Goal: Task Accomplishment & Management: Complete application form

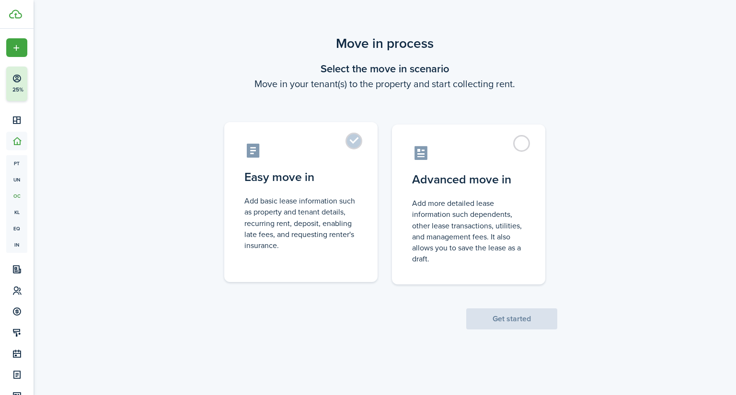
click at [330, 157] on control-radio-card-icon at bounding box center [300, 150] width 113 height 17
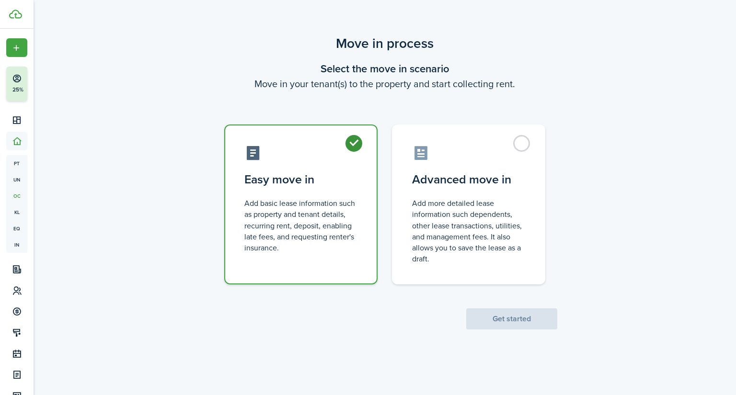
radio input "true"
click at [520, 319] on button "Get started" at bounding box center [511, 319] width 91 height 21
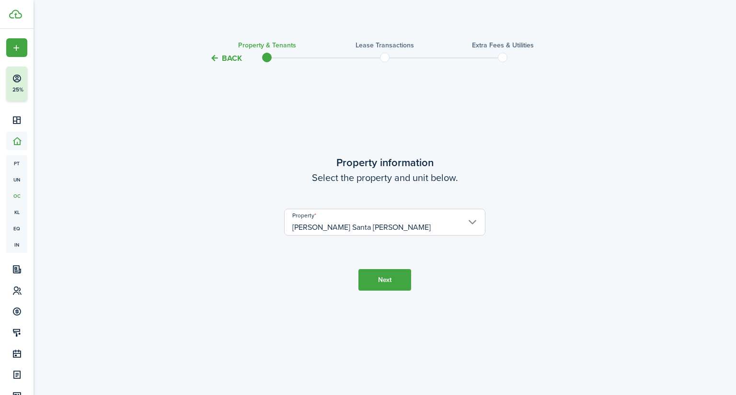
click at [392, 274] on button "Next" at bounding box center [384, 280] width 53 height 22
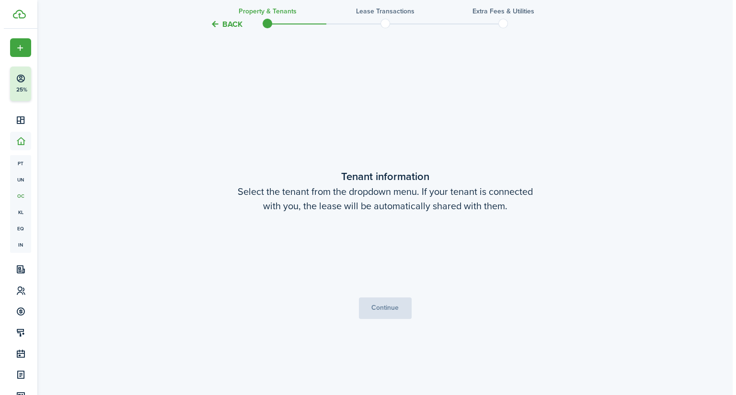
scroll to position [331, 0]
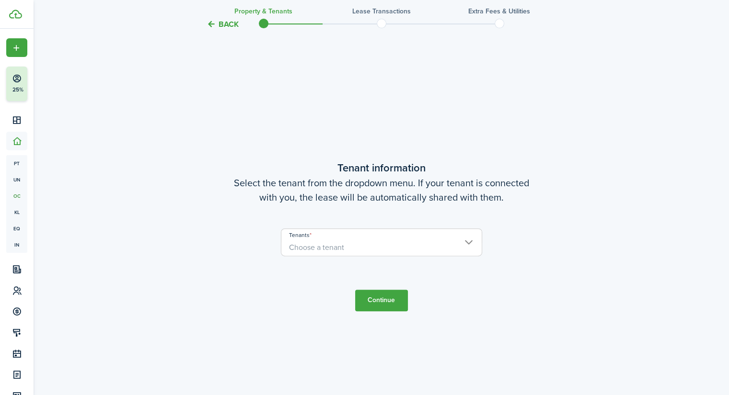
click at [469, 245] on span "Choose a tenant" at bounding box center [381, 248] width 200 height 16
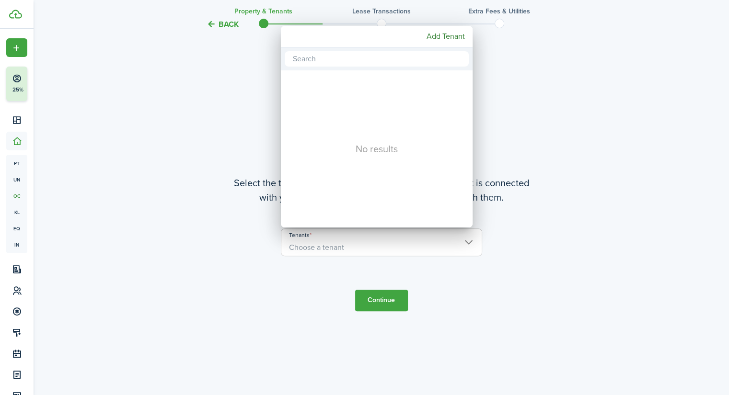
click at [548, 235] on div at bounding box center [364, 197] width 882 height 549
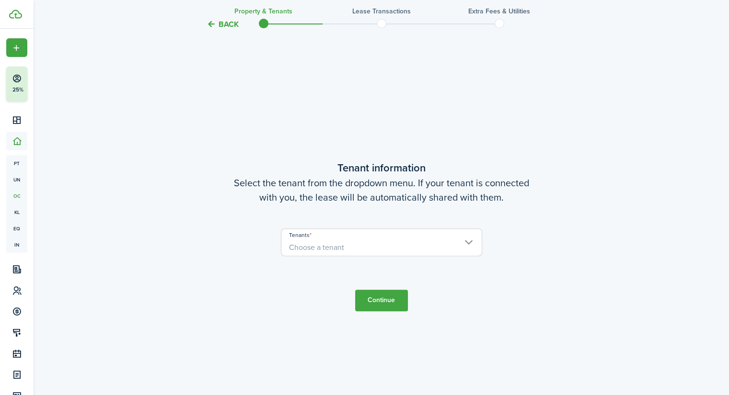
click at [431, 244] on span "Choose a tenant" at bounding box center [381, 248] width 200 height 16
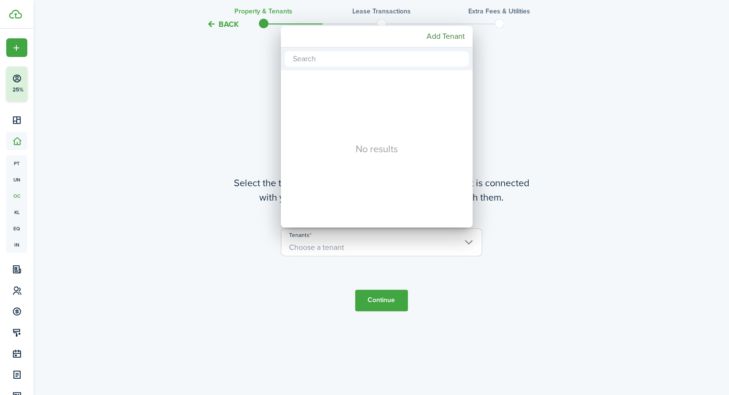
click at [566, 97] on div at bounding box center [364, 197] width 882 height 549
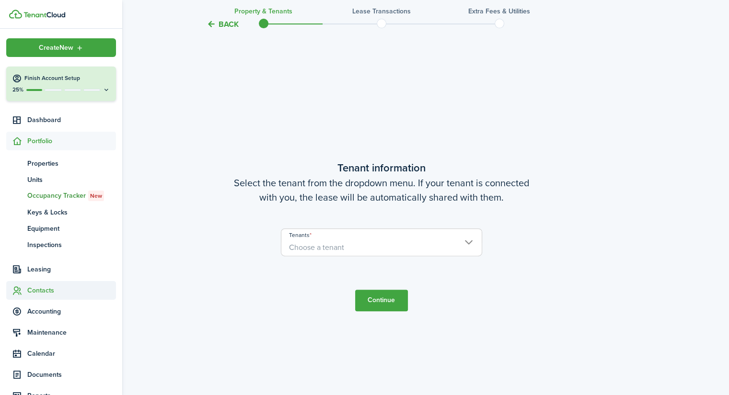
click at [48, 287] on span "Contacts" at bounding box center [71, 291] width 89 height 10
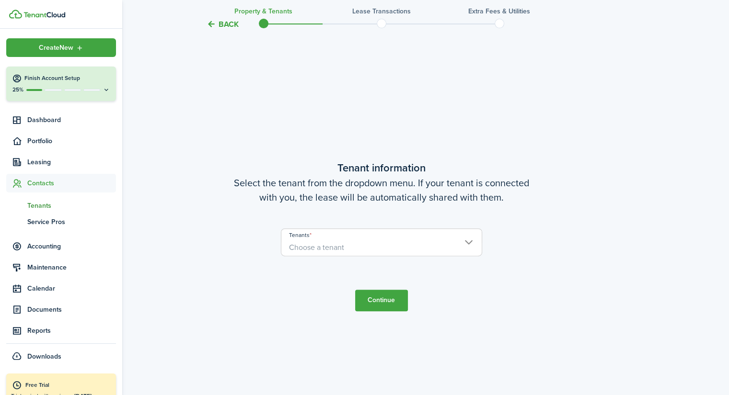
click at [40, 207] on span "Tenants" at bounding box center [71, 206] width 89 height 10
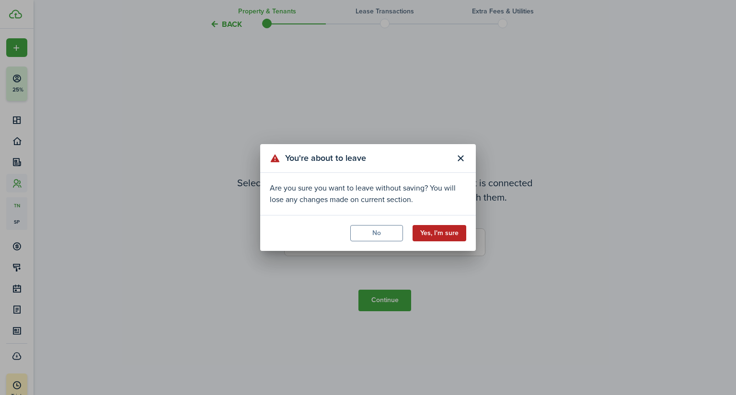
click at [454, 233] on button "Yes, I'm sure" at bounding box center [440, 233] width 54 height 16
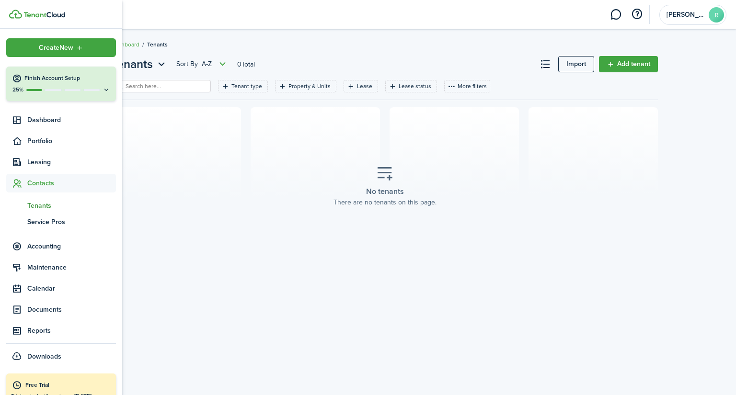
click at [13, 79] on icon at bounding box center [17, 79] width 10 height 10
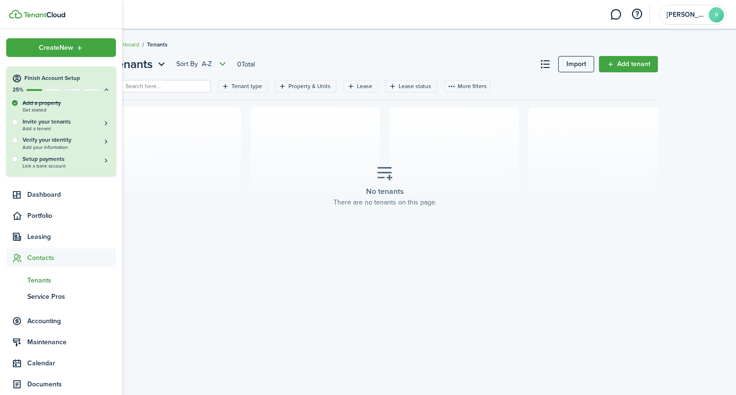
click at [48, 280] on span "Tenants" at bounding box center [71, 281] width 89 height 10
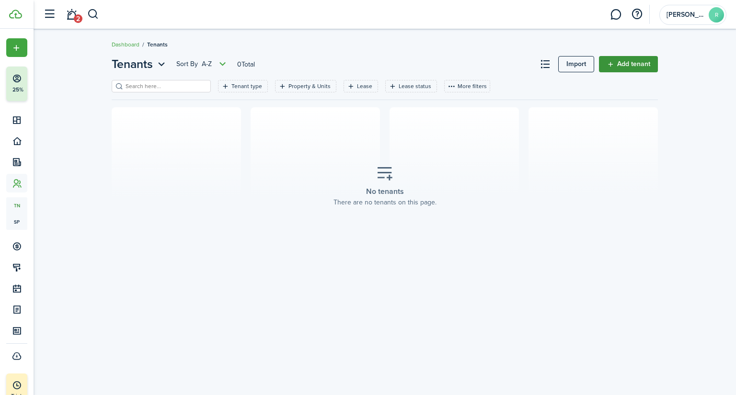
click at [641, 65] on link "Add tenant" at bounding box center [628, 64] width 59 height 16
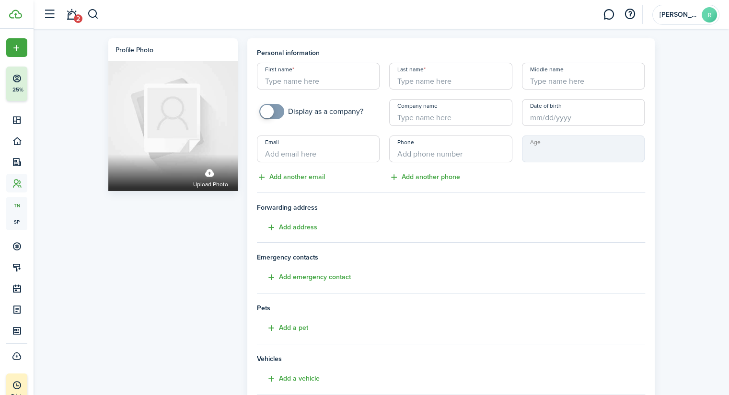
click at [286, 76] on input "First name" at bounding box center [318, 76] width 123 height 27
type input "Jordan"
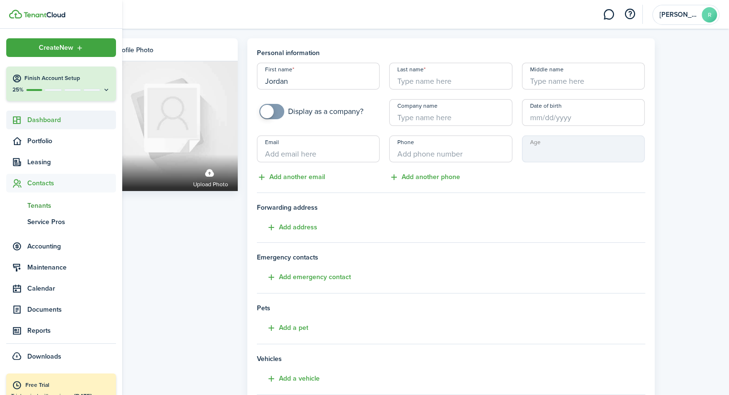
click at [23, 118] on sidebar-link-icon at bounding box center [16, 120] width 21 height 10
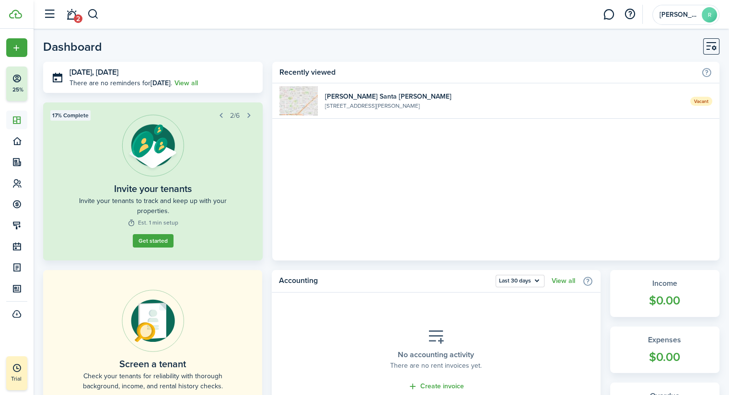
click at [368, 81] on home-widget-header "Recently viewed" at bounding box center [495, 73] width 447 height 22
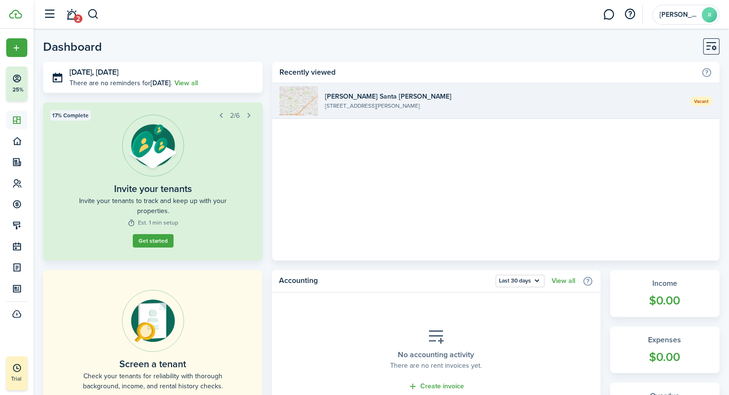
click at [369, 96] on widget-list-item-title "[PERSON_NAME] Santa [PERSON_NAME]" at bounding box center [504, 97] width 358 height 10
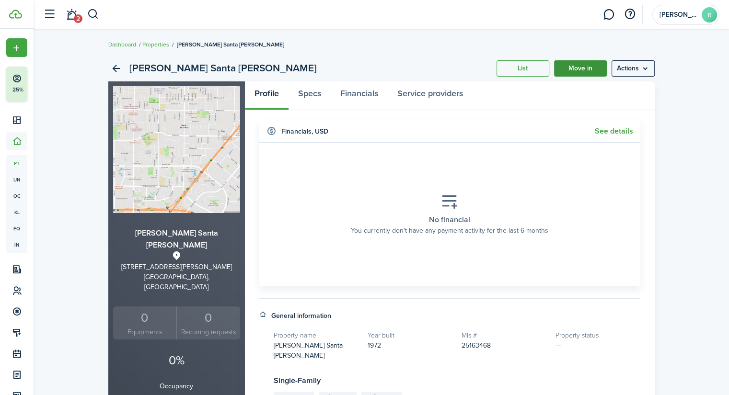
click at [591, 70] on link "Move in" at bounding box center [580, 68] width 53 height 16
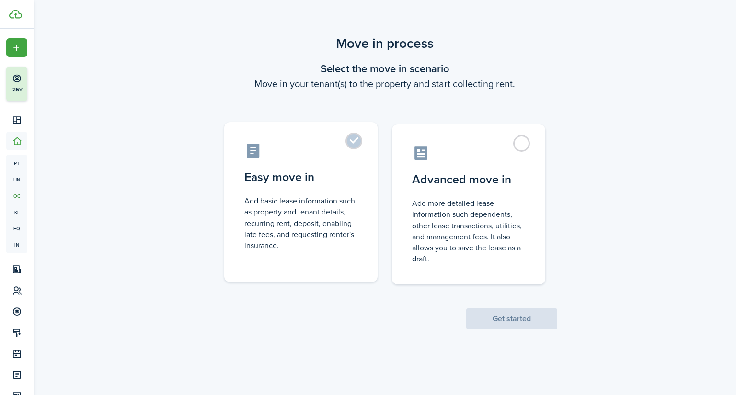
click at [352, 145] on label "Easy move in Add basic lease information such as property and tenant details, r…" at bounding box center [300, 202] width 153 height 160
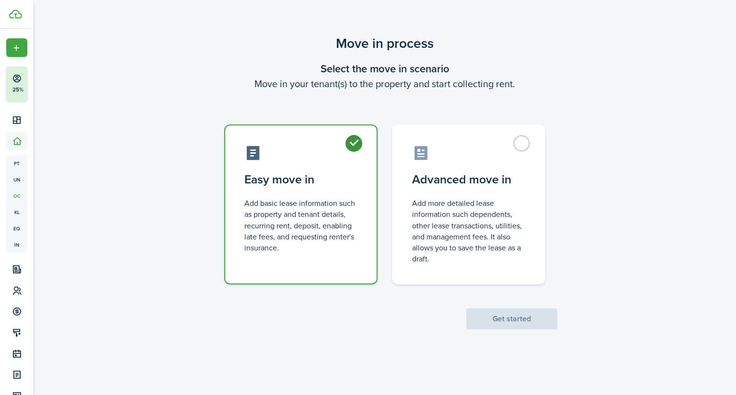
radio input "true"
click at [532, 321] on button "Get started" at bounding box center [511, 319] width 91 height 21
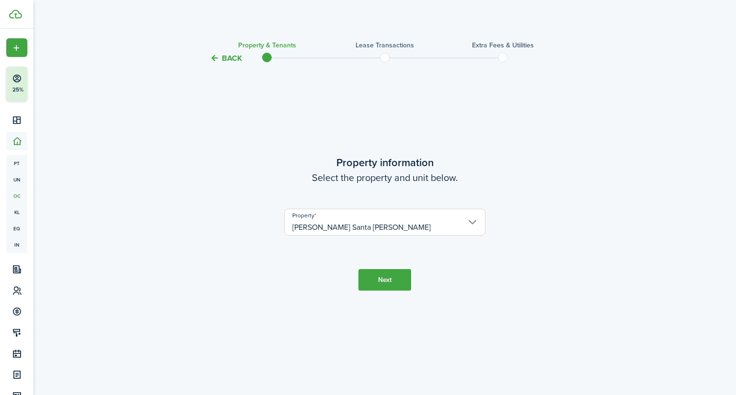
click at [387, 287] on button "Next" at bounding box center [384, 280] width 53 height 22
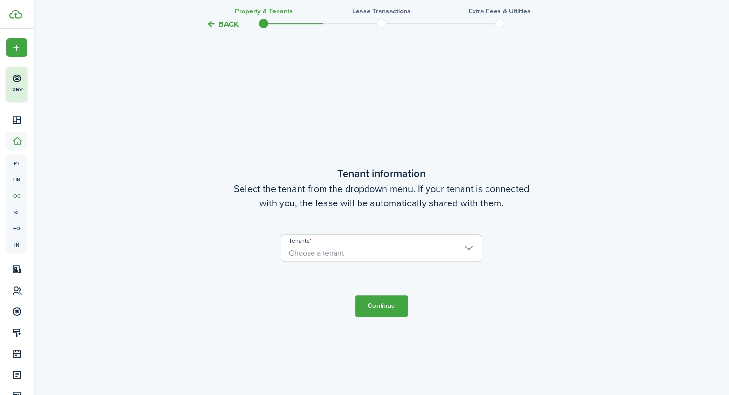
scroll to position [331, 0]
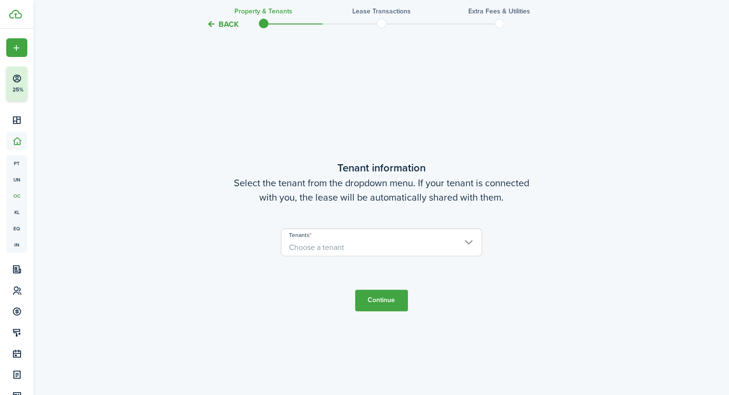
click at [419, 249] on span "Choose a tenant" at bounding box center [381, 248] width 200 height 16
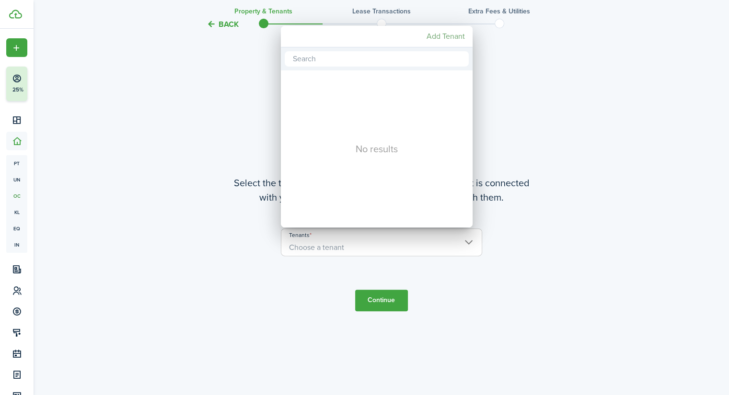
click at [437, 38] on mbsc-button "Add Tenant" at bounding box center [446, 36] width 46 height 17
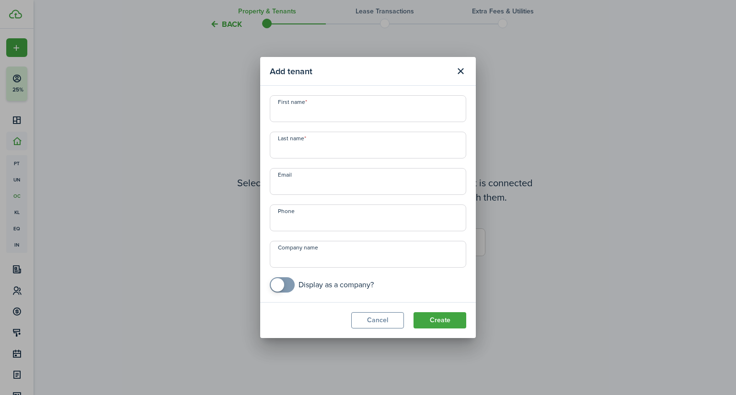
click at [314, 112] on input "First name" at bounding box center [368, 108] width 196 height 27
type input "Jordan"
type input "[PERSON_NAME]"
paste input "[EMAIL_ADDRESS][DOMAIN_NAME]"
type input "[EMAIL_ADDRESS][DOMAIN_NAME]"
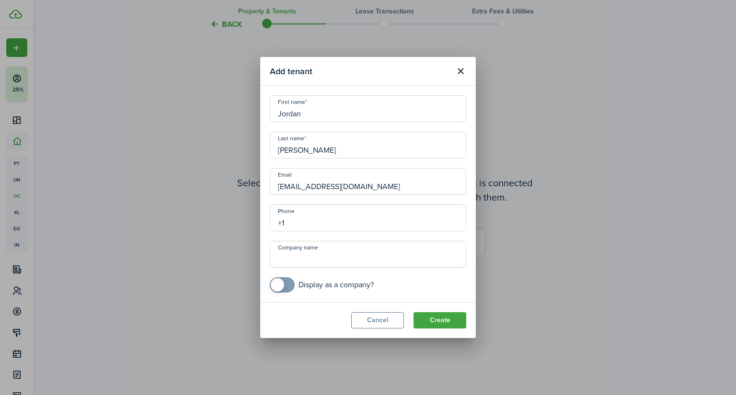
click at [304, 229] on input "+1" at bounding box center [368, 218] width 196 height 27
type input "[PHONE_NUMBER]"
click at [440, 317] on button "Create" at bounding box center [440, 320] width 53 height 16
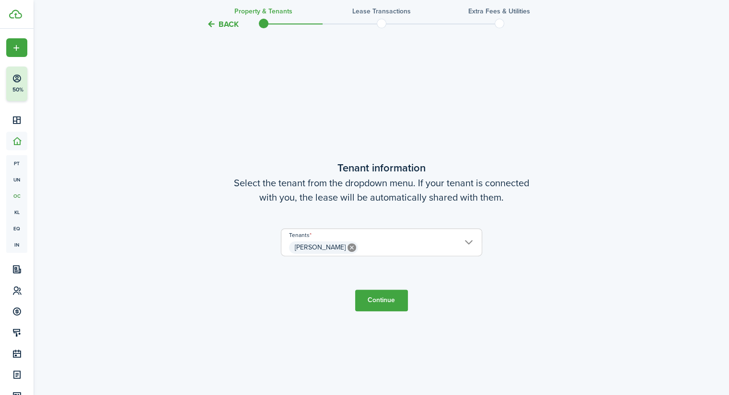
click at [400, 301] on button "Continue" at bounding box center [381, 301] width 53 height 22
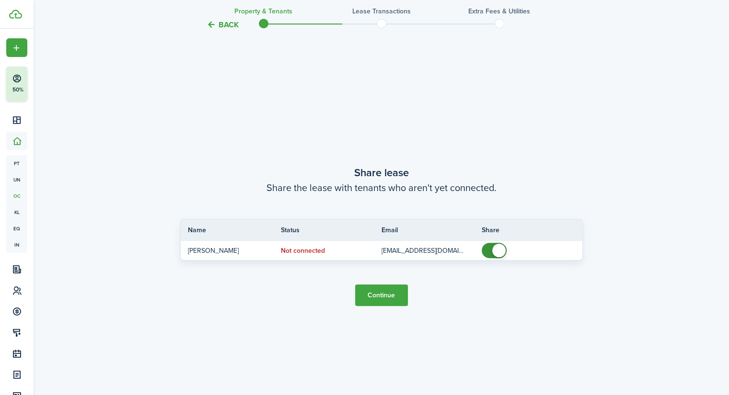
scroll to position [726, 0]
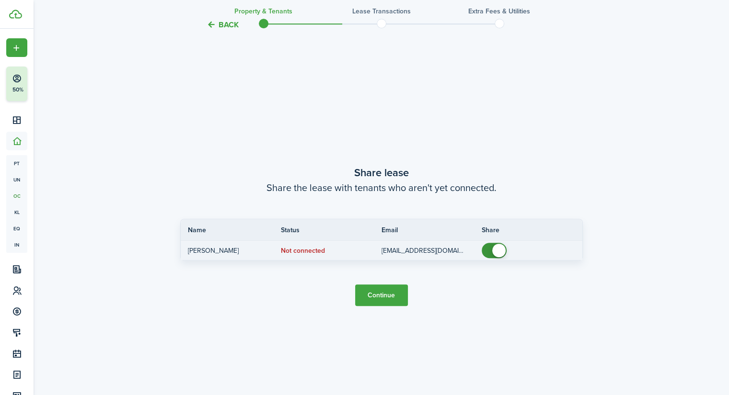
checkbox input "false"
click at [489, 253] on span at bounding box center [494, 250] width 10 height 15
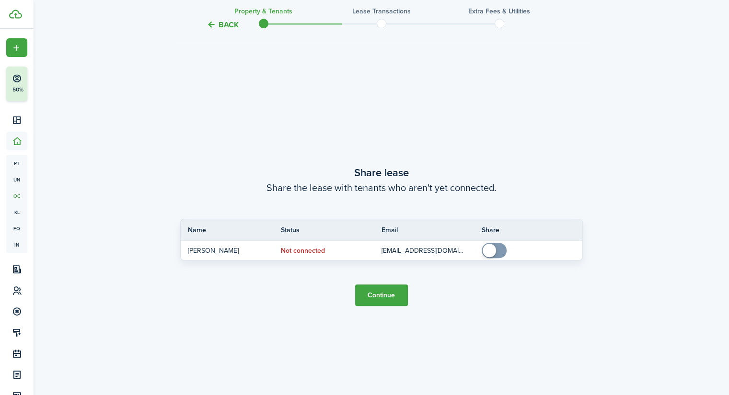
click at [379, 298] on button "Continue" at bounding box center [381, 296] width 53 height 22
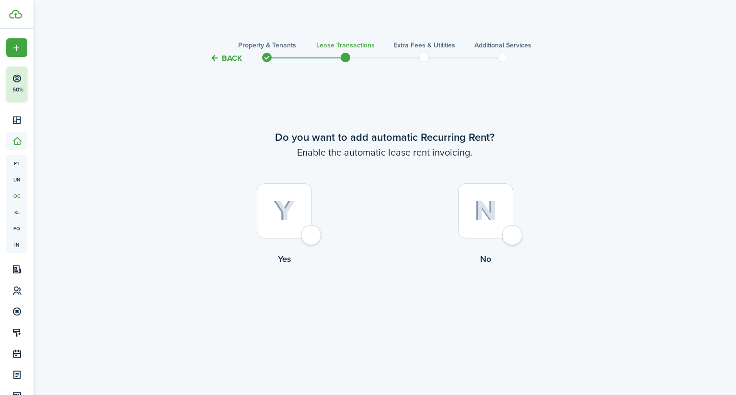
click at [312, 235] on div at bounding box center [284, 211] width 55 height 55
radio input "true"
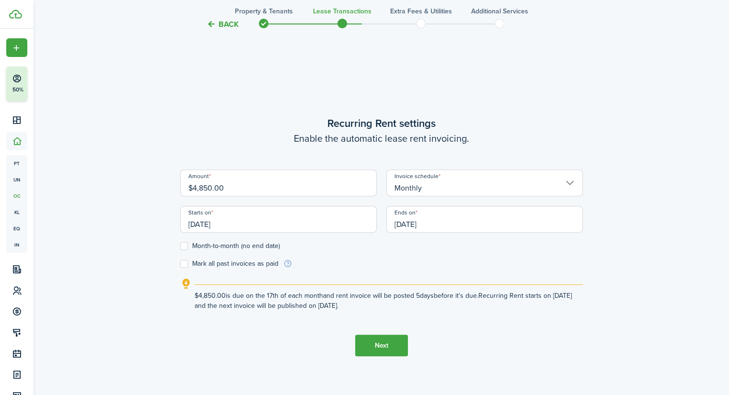
scroll to position [331, 0]
click at [290, 220] on input "[DATE]" at bounding box center [278, 219] width 196 height 27
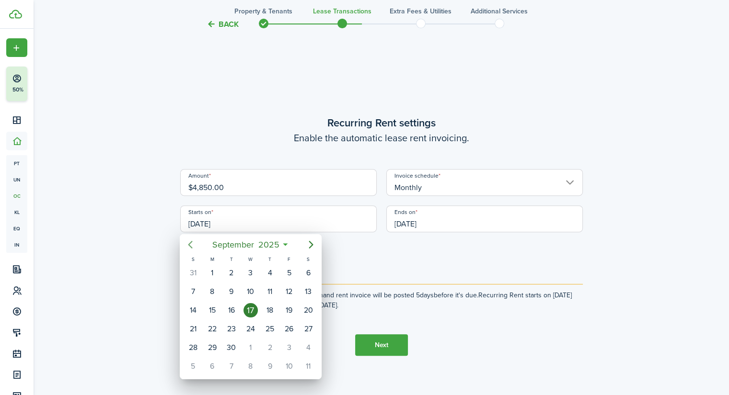
click at [189, 246] on icon "Previous page" at bounding box center [190, 245] width 4 height 8
click at [285, 310] on div "15" at bounding box center [289, 310] width 14 height 14
type input "[DATE]"
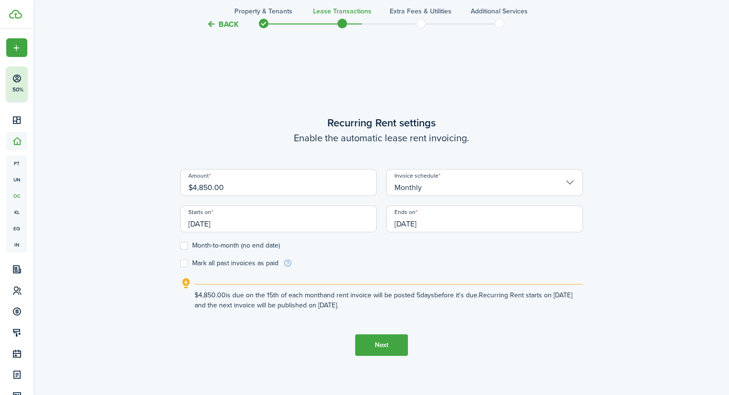
click at [561, 229] on input "[DATE]" at bounding box center [484, 219] width 196 height 27
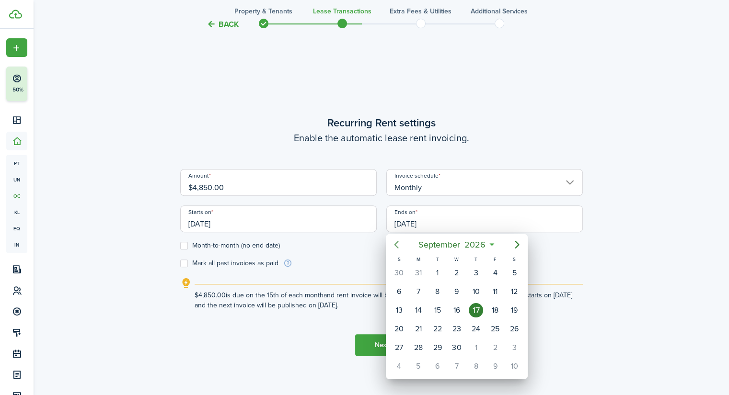
click at [395, 243] on icon "Previous page" at bounding box center [396, 245] width 4 height 8
click at [505, 304] on div "15" at bounding box center [514, 310] width 19 height 18
type input "[DATE]"
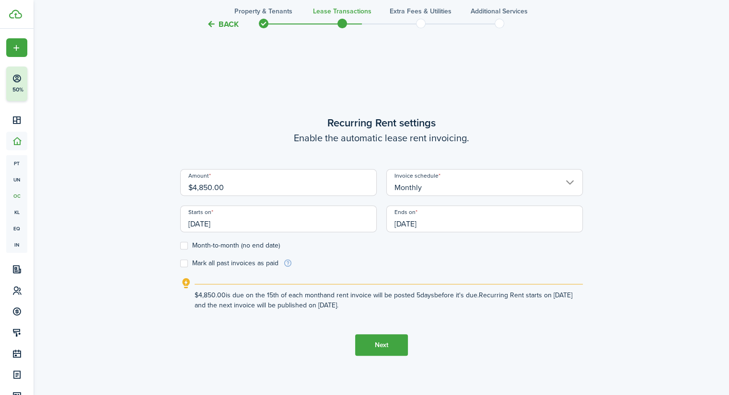
click at [187, 261] on label "Mark all past invoices as paid" at bounding box center [229, 264] width 98 height 8
click at [180, 264] on input "Mark all past invoices as paid" at bounding box center [180, 264] width 0 height 0
checkbox input "true"
click at [375, 345] on button "Next" at bounding box center [381, 345] width 53 height 22
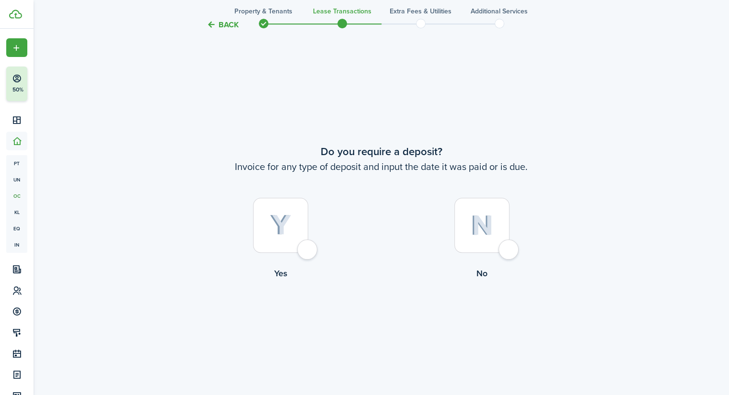
scroll to position [726, 0]
click at [307, 250] on div at bounding box center [280, 223] width 55 height 55
radio input "true"
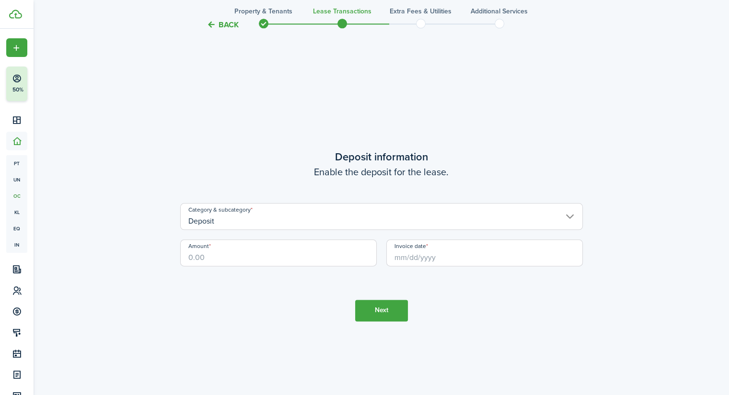
scroll to position [1122, 0]
click at [280, 260] on input "Amount" at bounding box center [278, 253] width 196 height 27
click at [393, 257] on input "Invoice date" at bounding box center [484, 253] width 196 height 27
type input "$10,300.00"
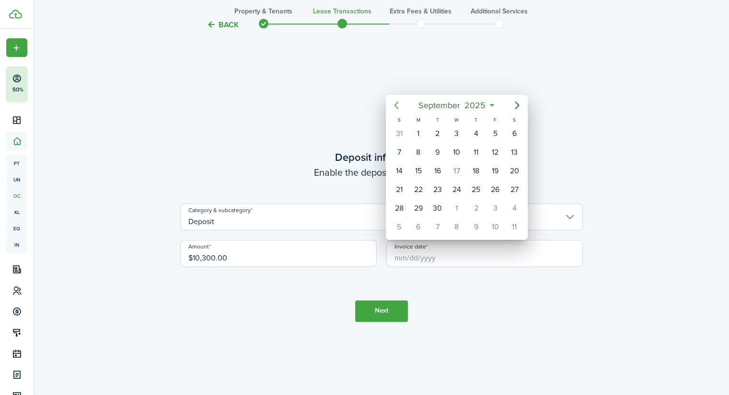
click at [396, 105] on icon "Previous page" at bounding box center [396, 105] width 11 height 11
click at [499, 174] on div "15" at bounding box center [495, 171] width 14 height 14
type input "[DATE]"
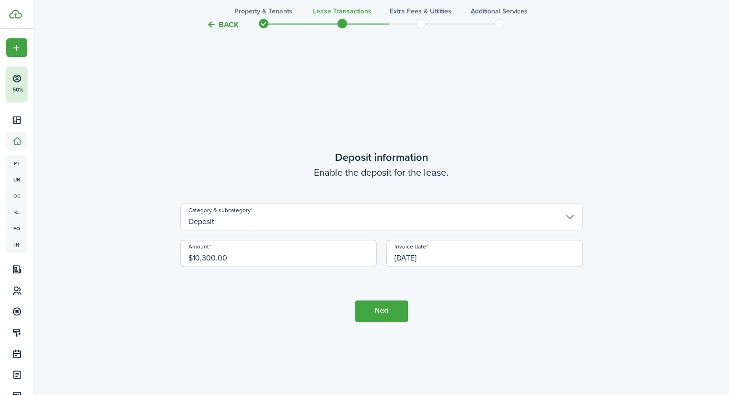
click at [389, 314] on button "Next" at bounding box center [381, 311] width 53 height 22
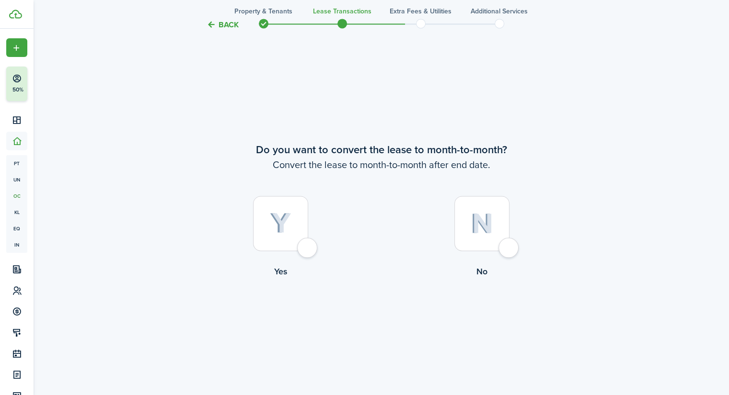
scroll to position [1517, 0]
click at [506, 243] on div at bounding box center [481, 223] width 55 height 55
radio input "true"
click at [383, 312] on button "Continue" at bounding box center [381, 318] width 53 height 22
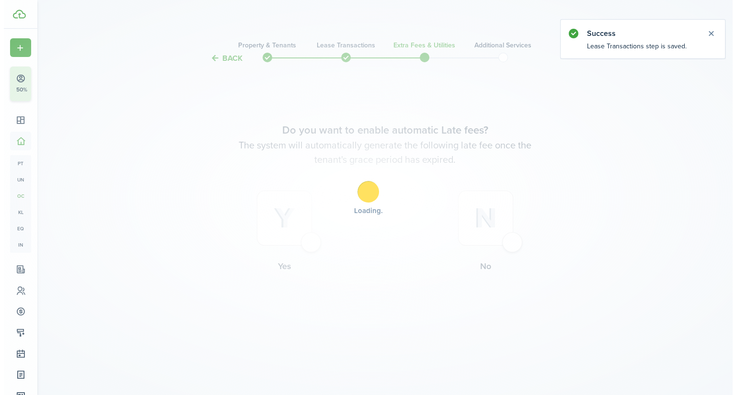
scroll to position [0, 0]
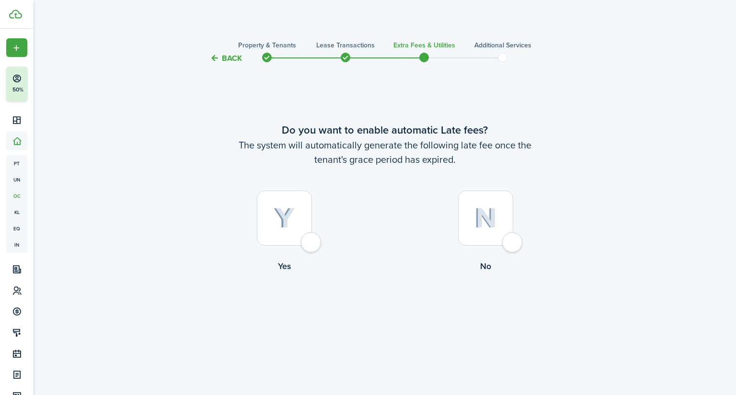
click at [312, 243] on div at bounding box center [284, 218] width 55 height 55
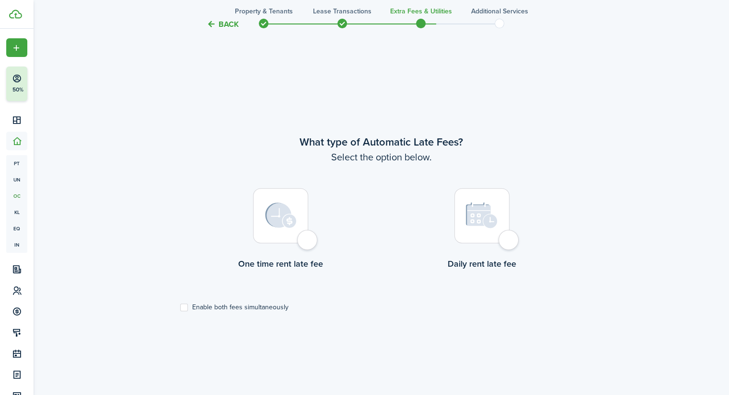
scroll to position [331, 0]
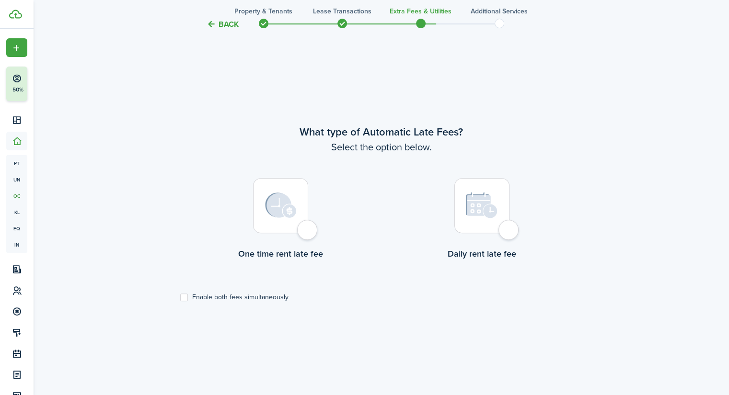
click at [228, 25] on button "Back" at bounding box center [223, 24] width 32 height 10
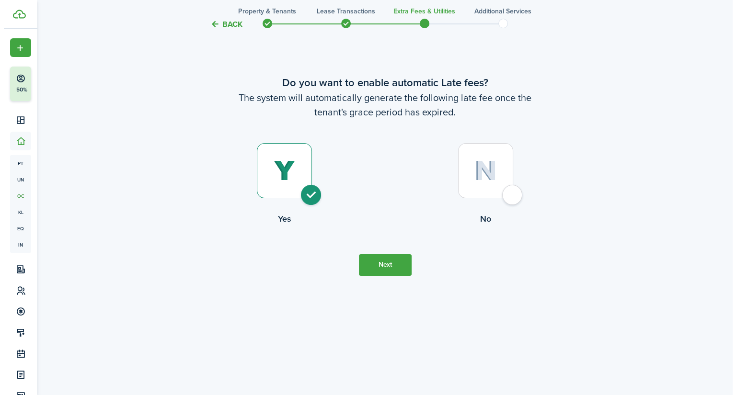
scroll to position [0, 0]
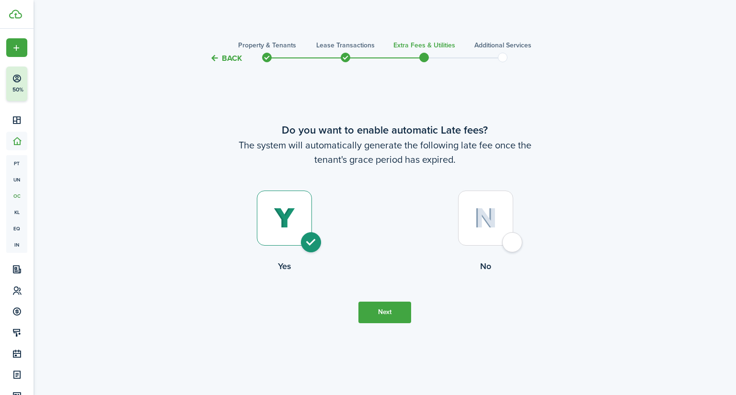
click at [513, 243] on div at bounding box center [485, 218] width 55 height 55
radio input "false"
radio input "true"
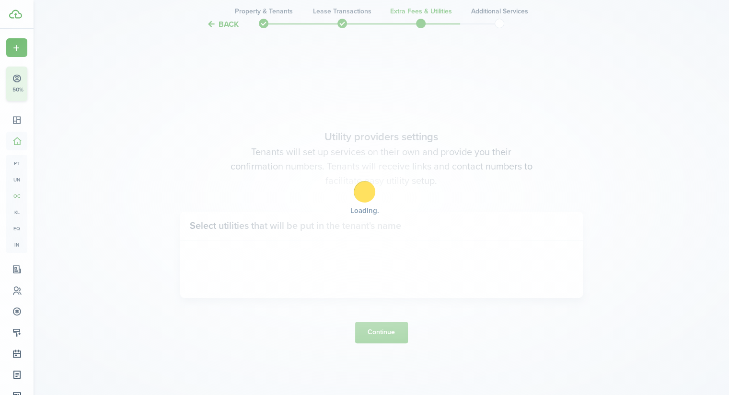
scroll to position [331, 0]
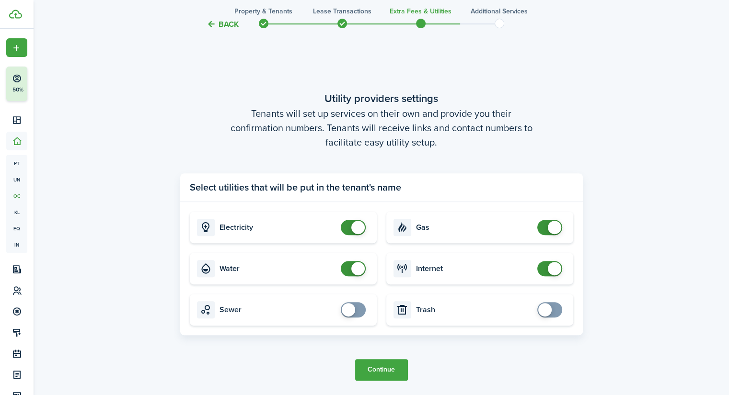
click at [387, 371] on button "Continue" at bounding box center [381, 370] width 53 height 22
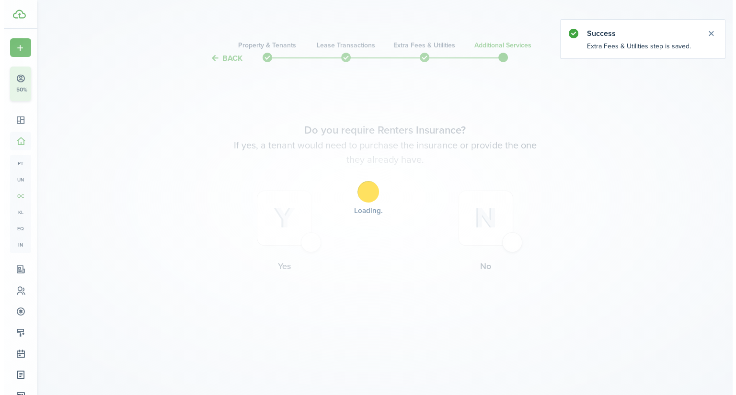
scroll to position [0, 0]
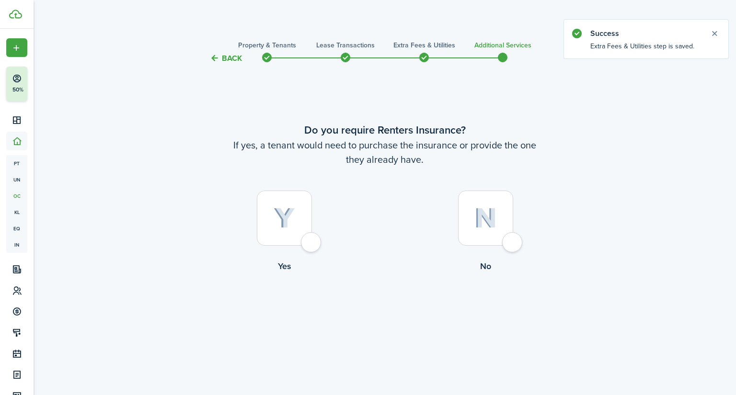
click at [312, 242] on div at bounding box center [284, 218] width 55 height 55
radio input "true"
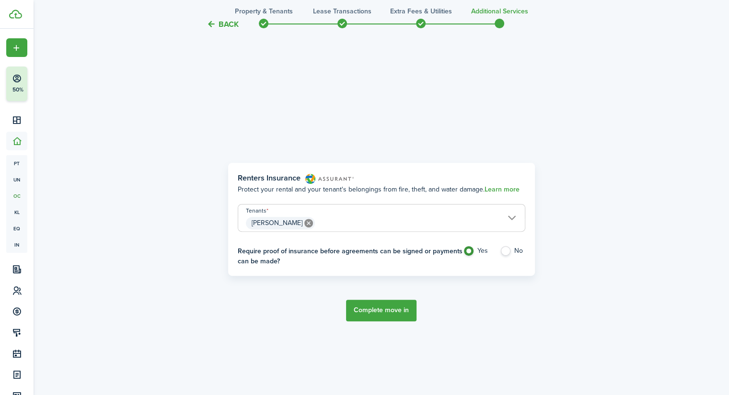
scroll to position [331, 0]
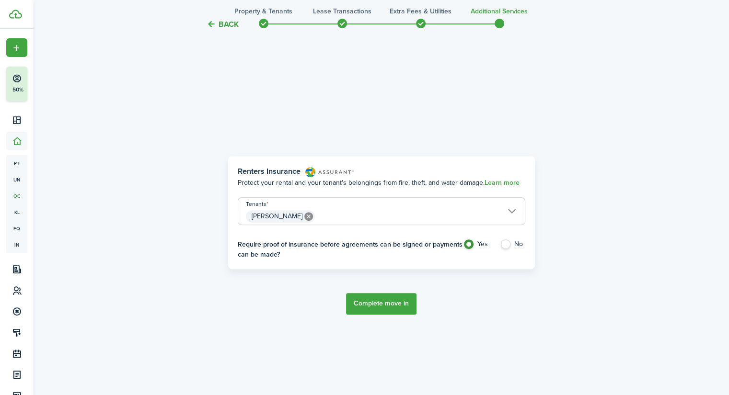
click at [387, 303] on button "Complete move in" at bounding box center [381, 304] width 70 height 22
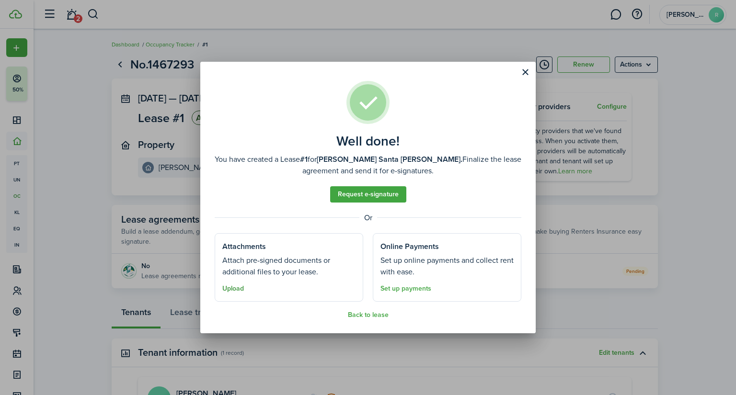
click at [237, 289] on button "Upload" at bounding box center [233, 289] width 22 height 8
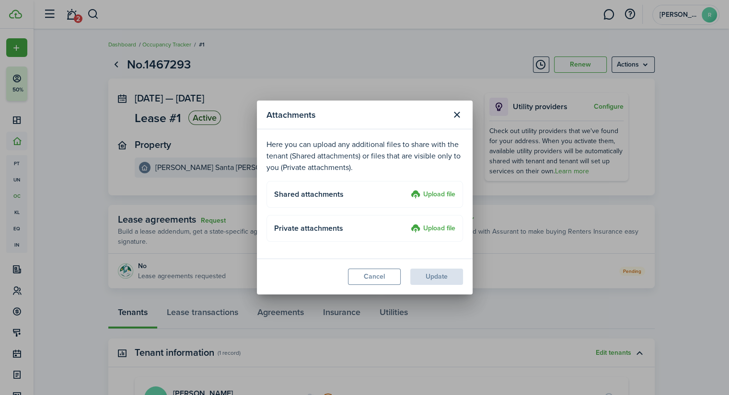
click at [424, 230] on label "Upload file" at bounding box center [433, 228] width 45 height 11
click at [407, 223] on input "Upload file" at bounding box center [407, 223] width 0 height 0
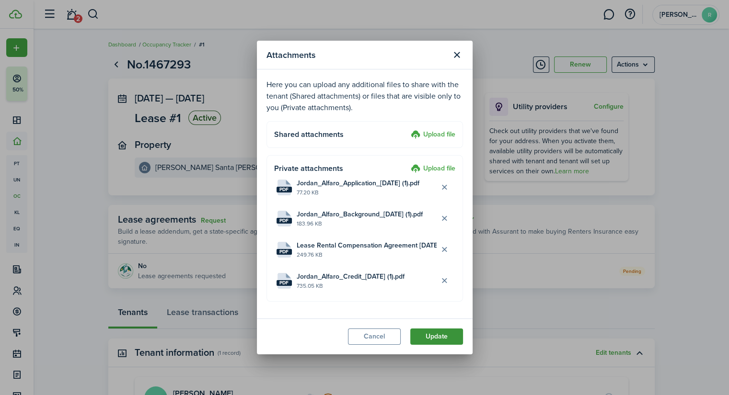
click at [444, 333] on button "Update" at bounding box center [436, 337] width 53 height 16
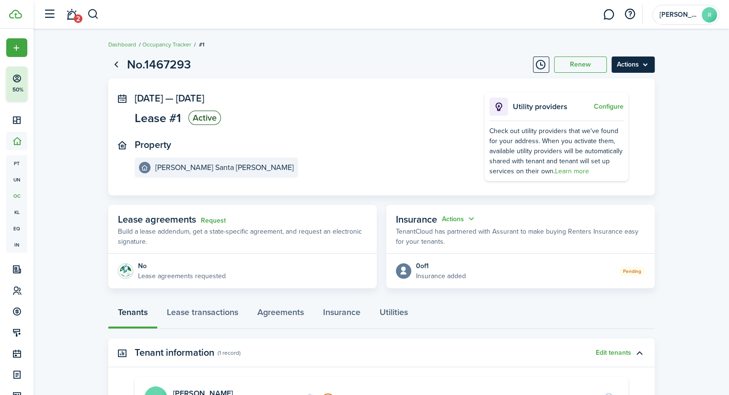
click at [651, 66] on menu-btn "Actions" at bounding box center [632, 65] width 43 height 16
click at [414, 53] on page-view-layout "No.1467293 Renew Actions [DATE] — [DATE] Lease #1 Active Property [PERSON_NAME]…" at bounding box center [381, 280] width 556 height 459
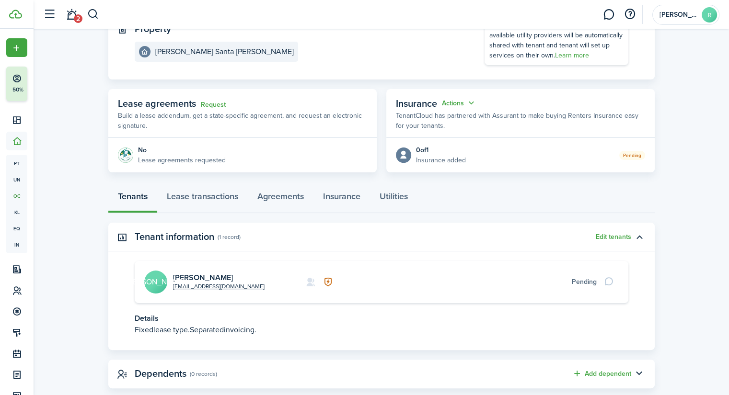
scroll to position [135, 0]
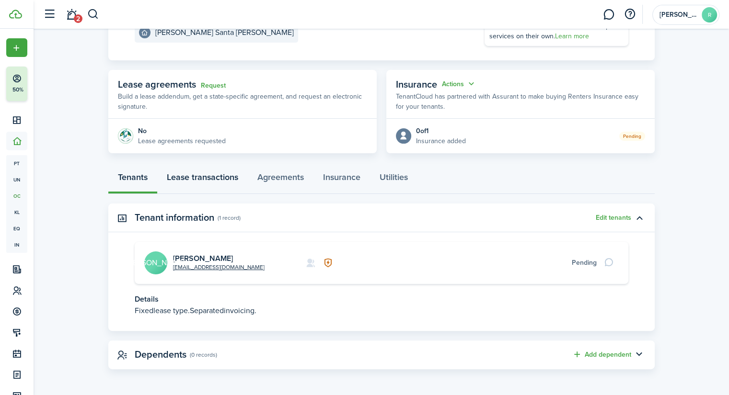
click at [212, 182] on link "Lease transactions" at bounding box center [202, 179] width 91 height 29
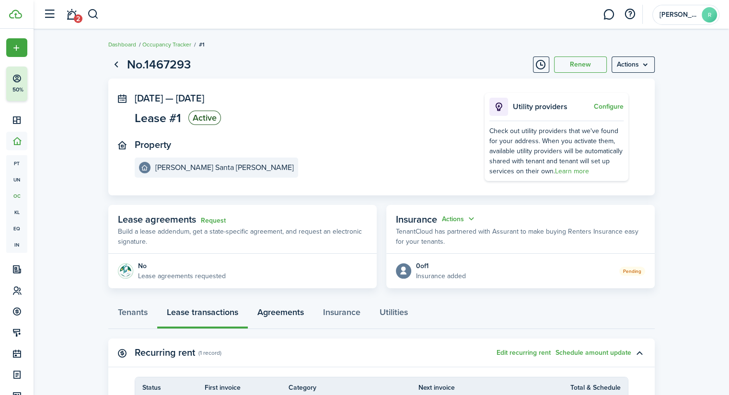
click at [302, 312] on link "Agreements" at bounding box center [281, 314] width 66 height 29
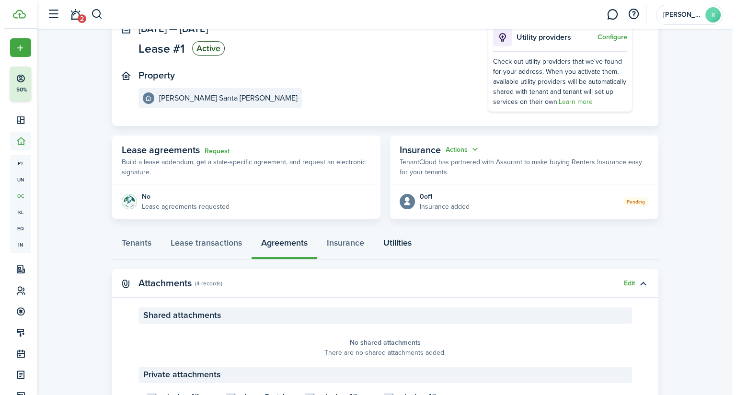
scroll to position [129, 0]
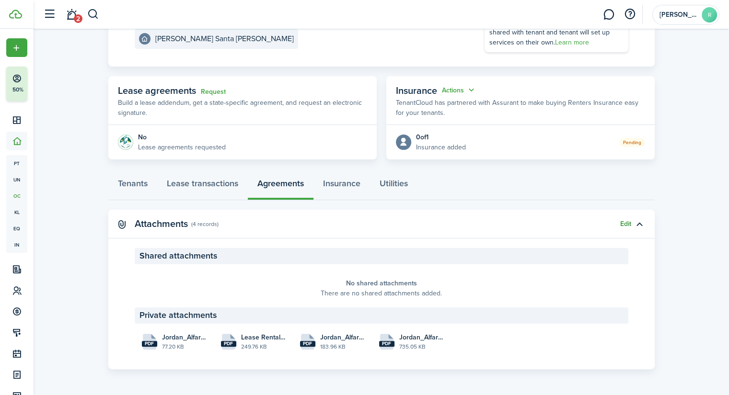
click at [620, 223] on button "Edit" at bounding box center [625, 224] width 11 height 8
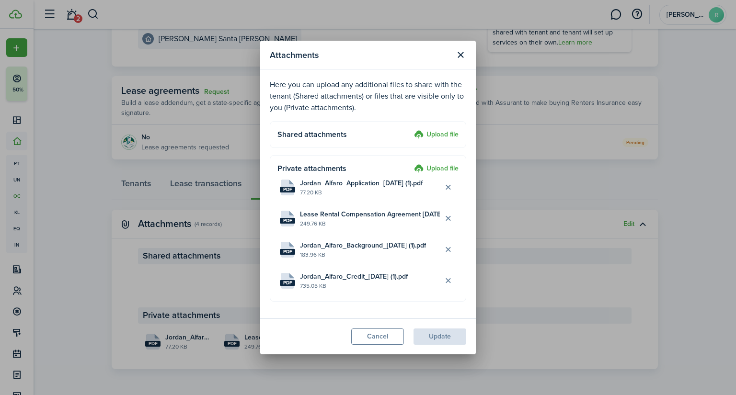
click at [437, 133] on label "Upload file" at bounding box center [436, 134] width 45 height 11
click at [411, 129] on input "Upload file" at bounding box center [411, 129] width 0 height 0
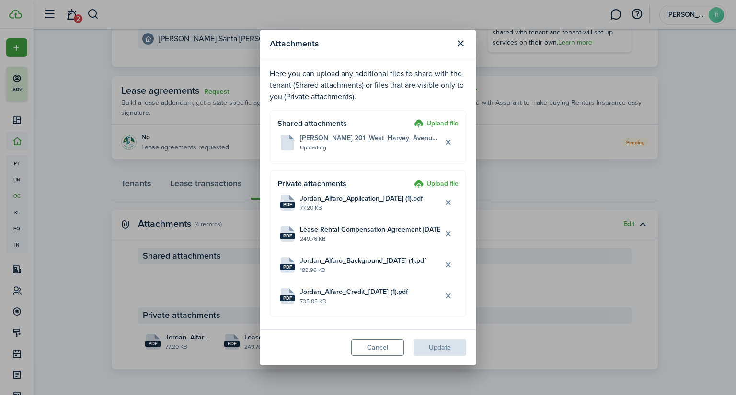
click at [448, 346] on modal-footer "Cancel Update" at bounding box center [368, 348] width 216 height 36
click at [450, 345] on button "Update" at bounding box center [440, 348] width 53 height 16
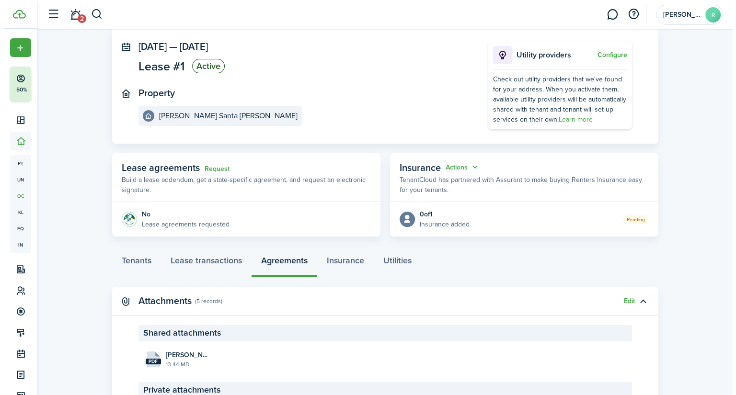
scroll to position [0, 0]
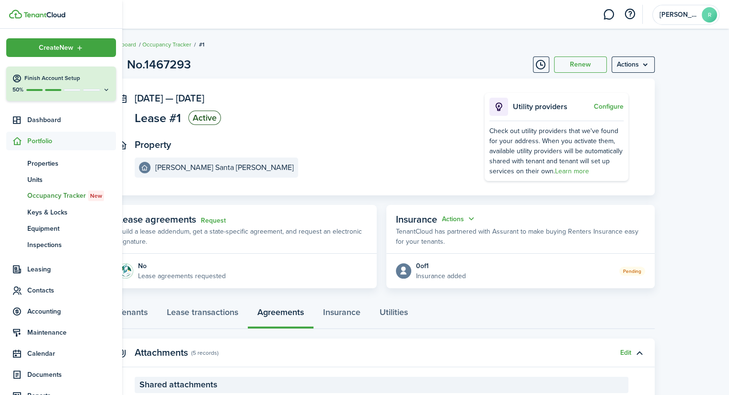
click at [75, 92] on div "50%" at bounding box center [61, 90] width 98 height 8
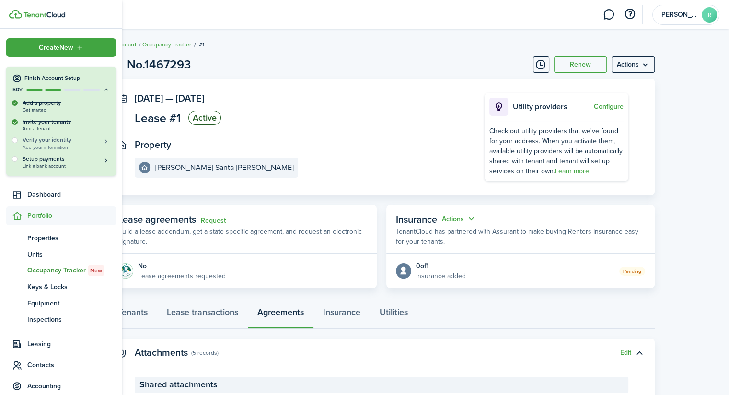
click at [57, 142] on h5 "Verify your identity" at bounding box center [67, 140] width 88 height 8
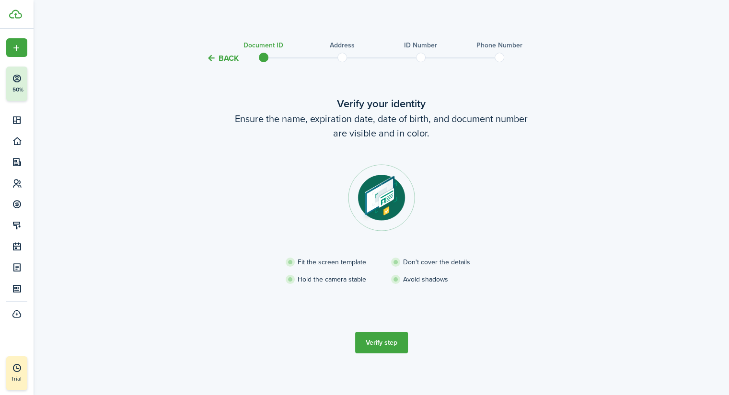
click at [614, 175] on div "Back Document ID Address ID Number Phone Number Verify your identity Ensure the…" at bounding box center [381, 203] width 556 height 339
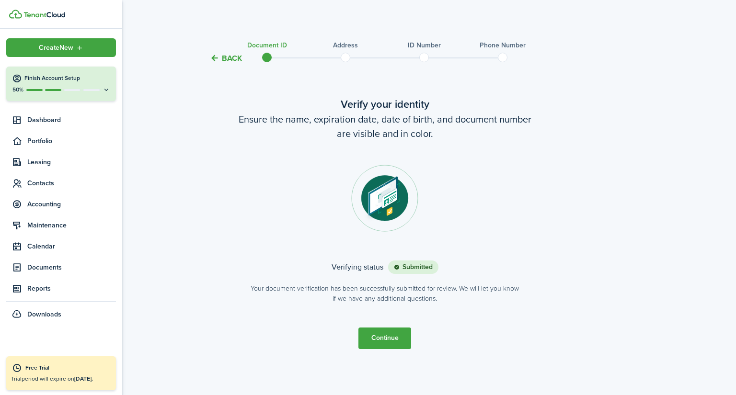
click at [52, 78] on h4 "Finish Account Setup" at bounding box center [67, 78] width 86 height 8
